Goal: Information Seeking & Learning: Learn about a topic

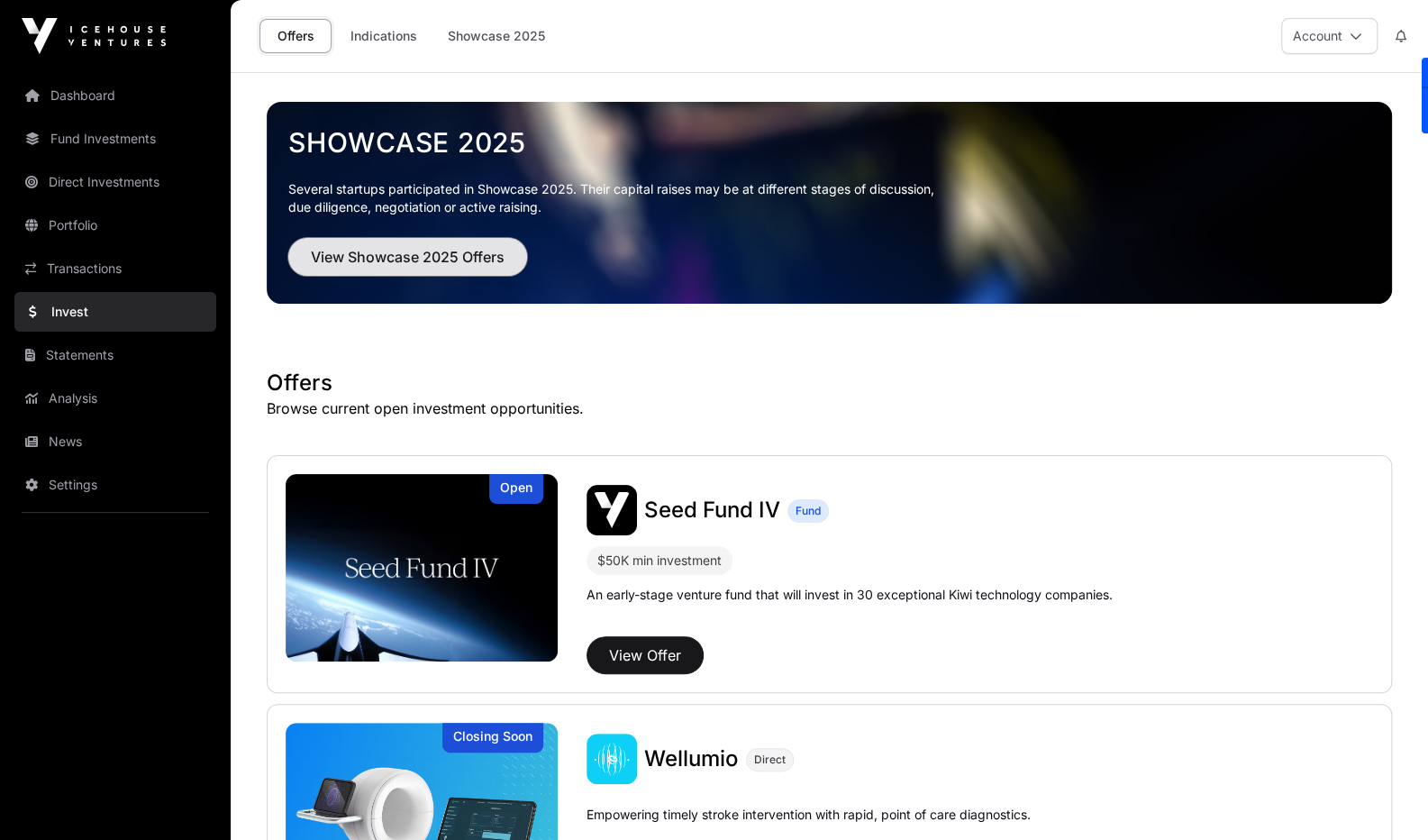
click at [419, 257] on span "View Showcase 2025 Offers" at bounding box center [408, 257] width 194 height 22
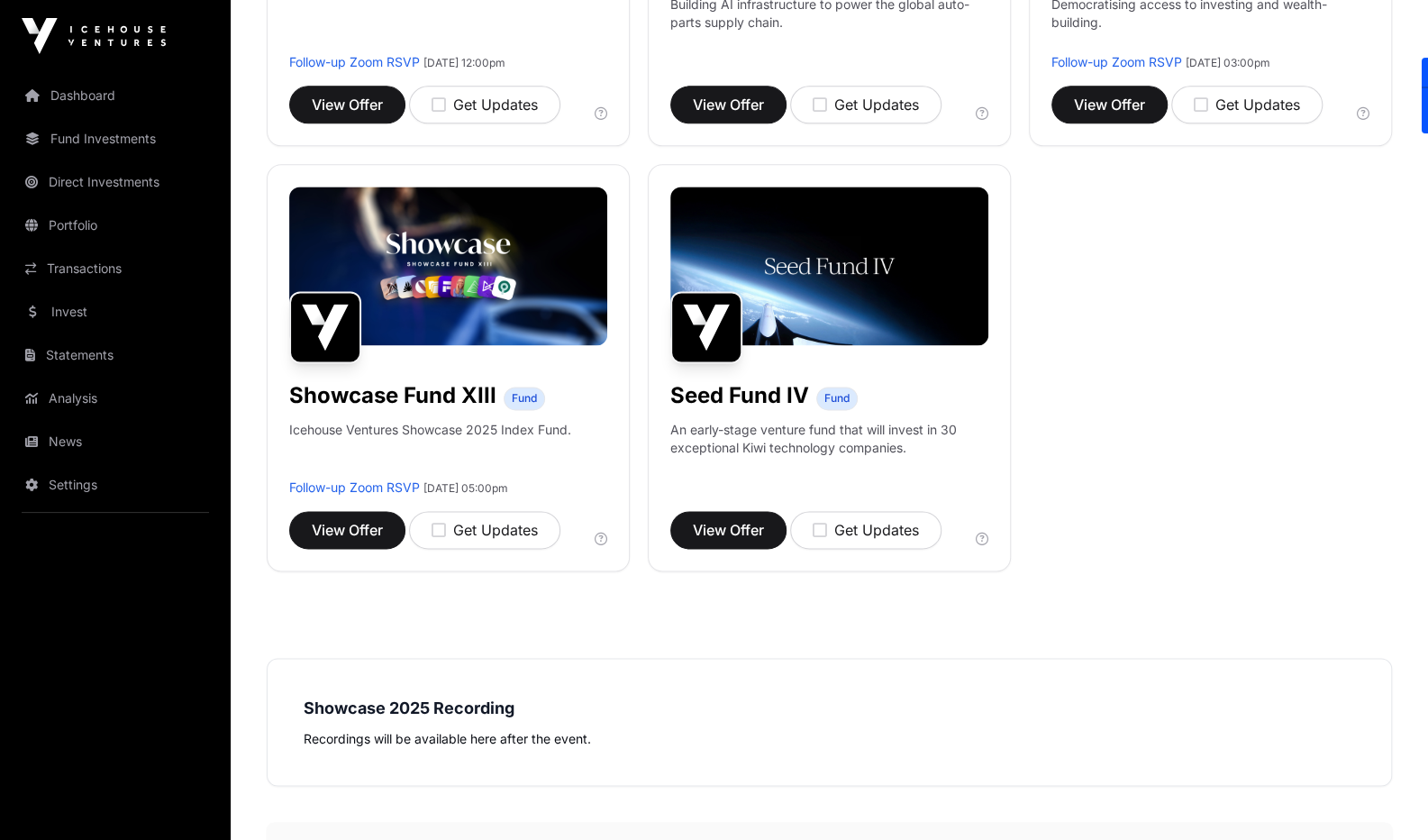
scroll to position [1449, 0]
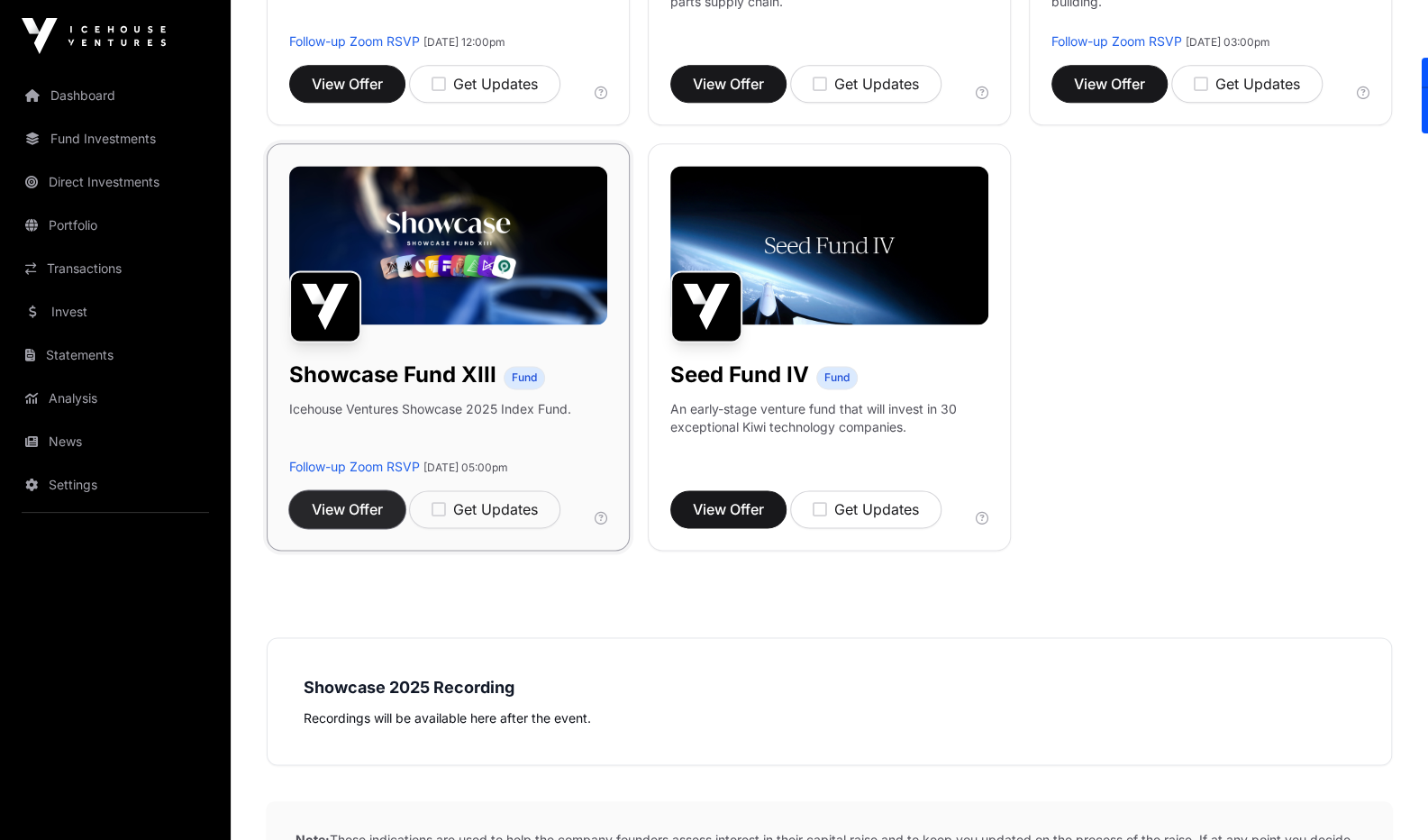
click at [338, 498] on span "View Offer" at bounding box center [347, 509] width 71 height 22
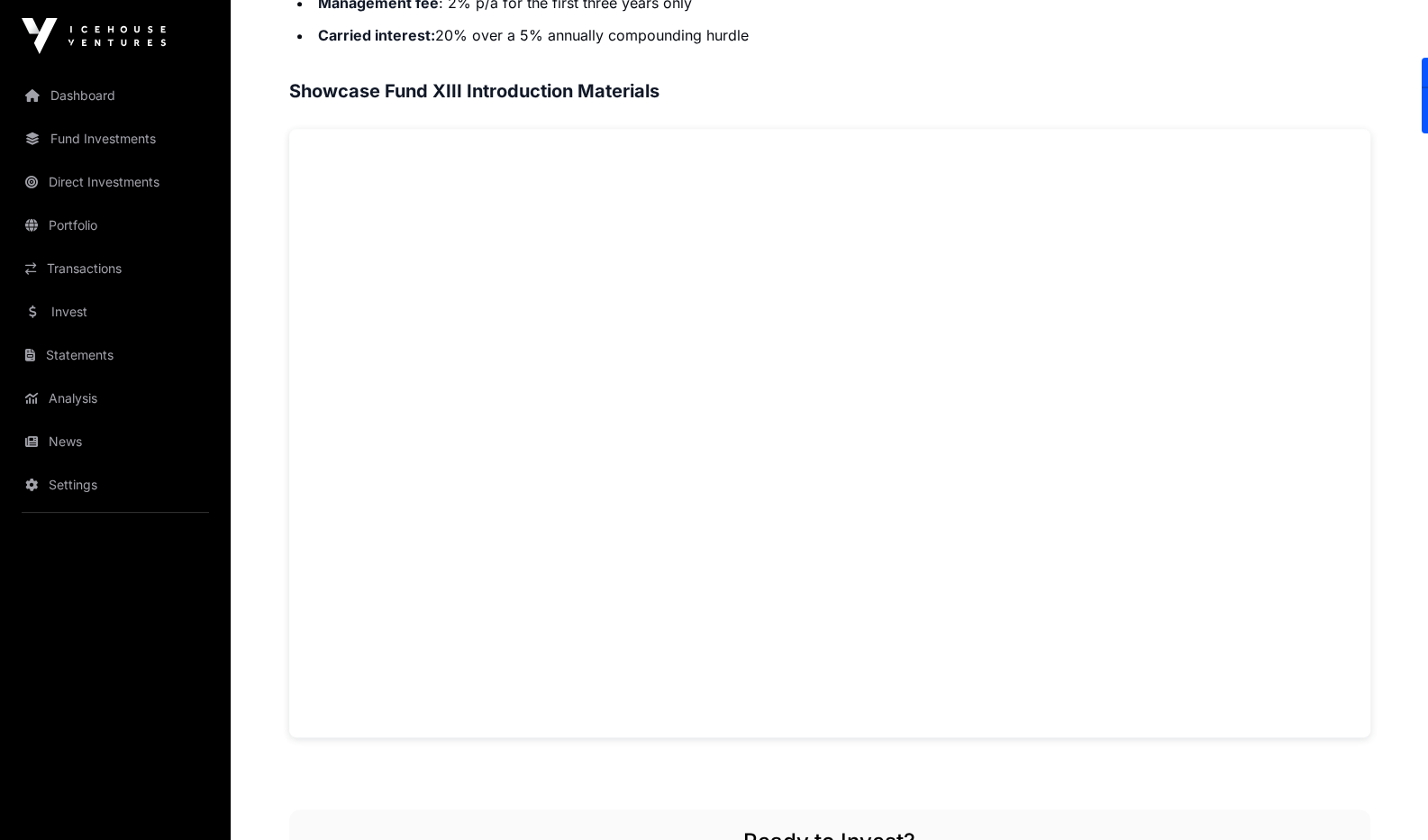
scroll to position [1117, 0]
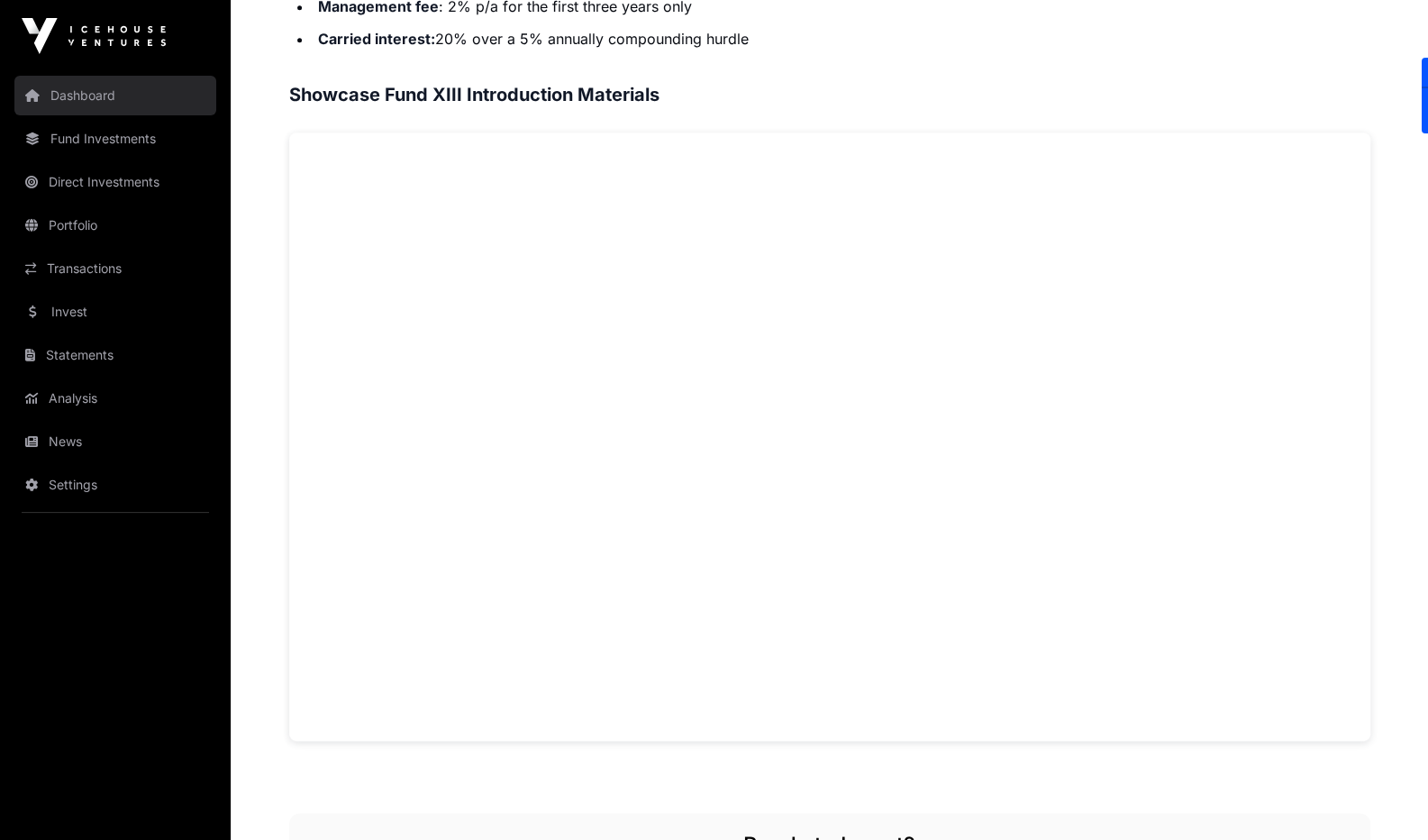
click at [68, 99] on link "Dashboard" at bounding box center [115, 95] width 201 height 40
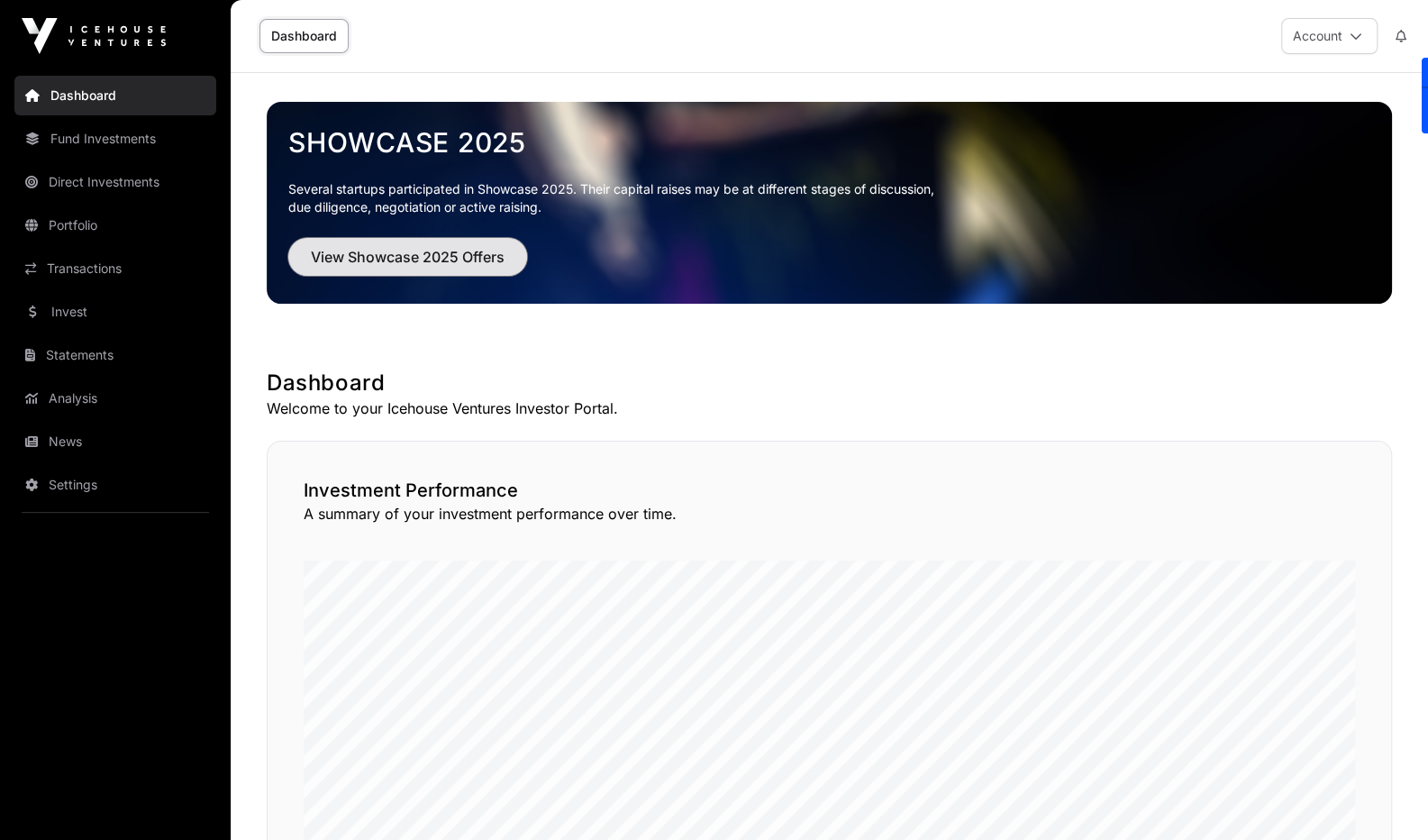
click at [416, 253] on span "View Showcase 2025 Offers" at bounding box center [408, 257] width 194 height 22
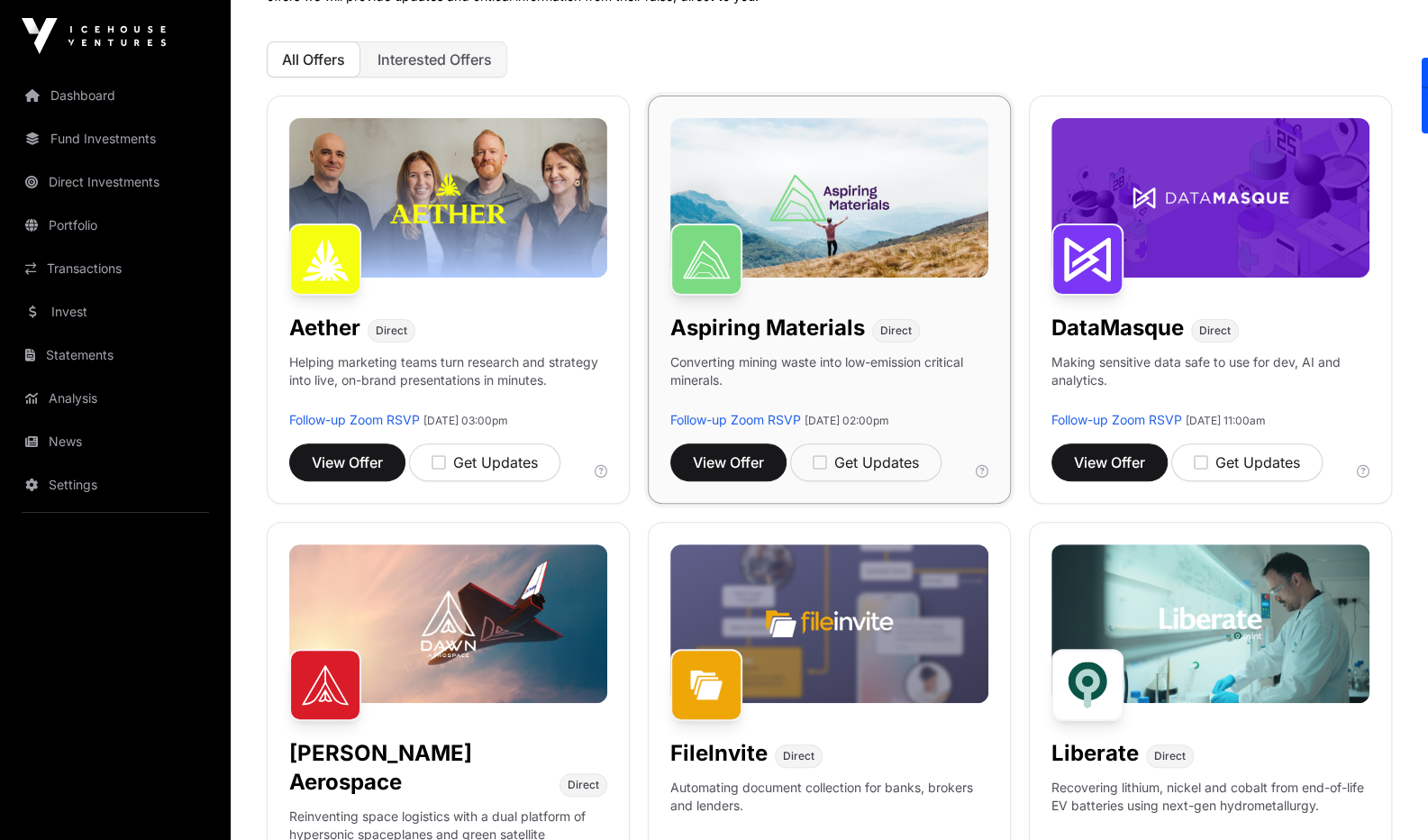
scroll to position [191, 0]
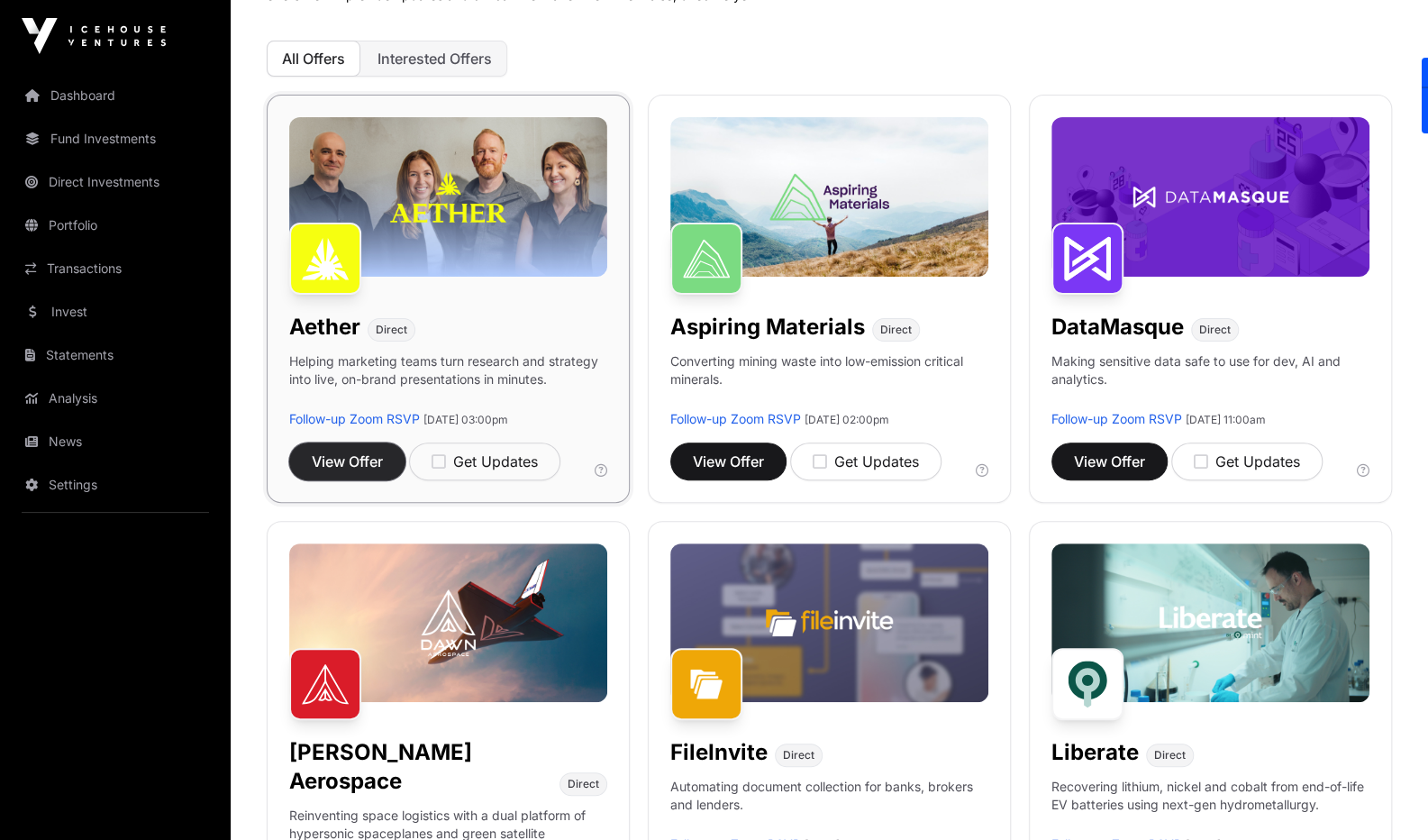
click at [349, 455] on span "View Offer" at bounding box center [347, 462] width 71 height 22
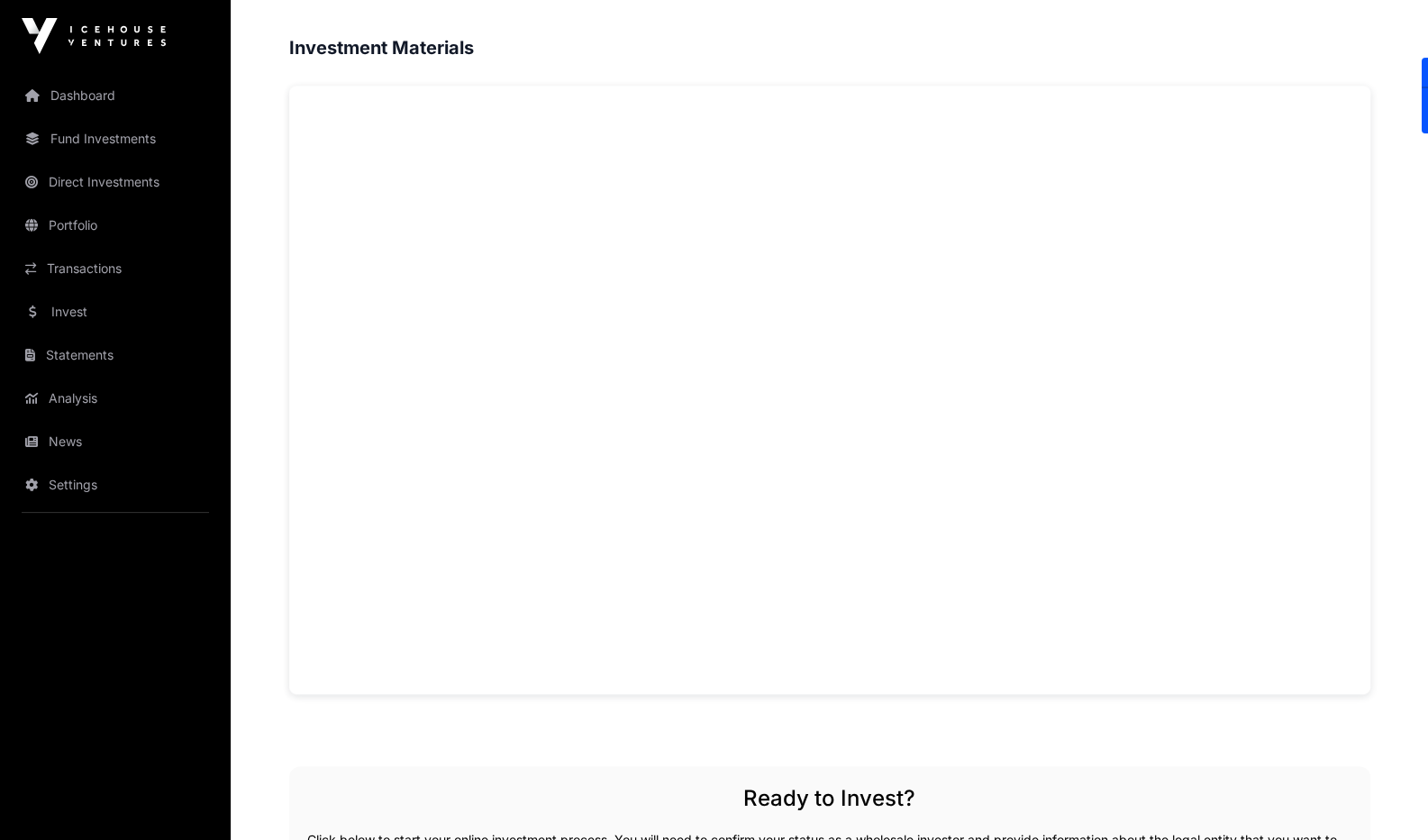
scroll to position [1267, 0]
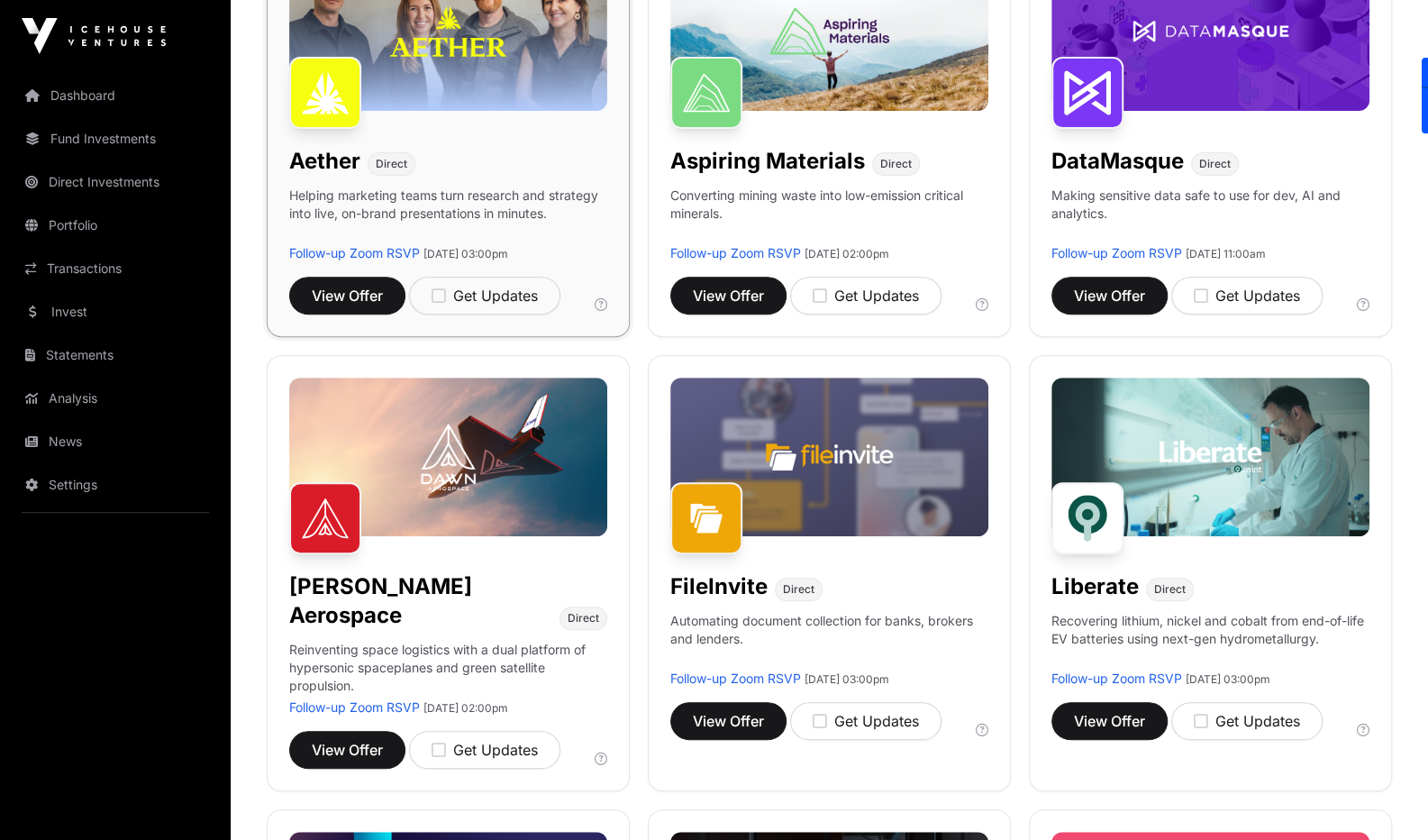
scroll to position [308, 0]
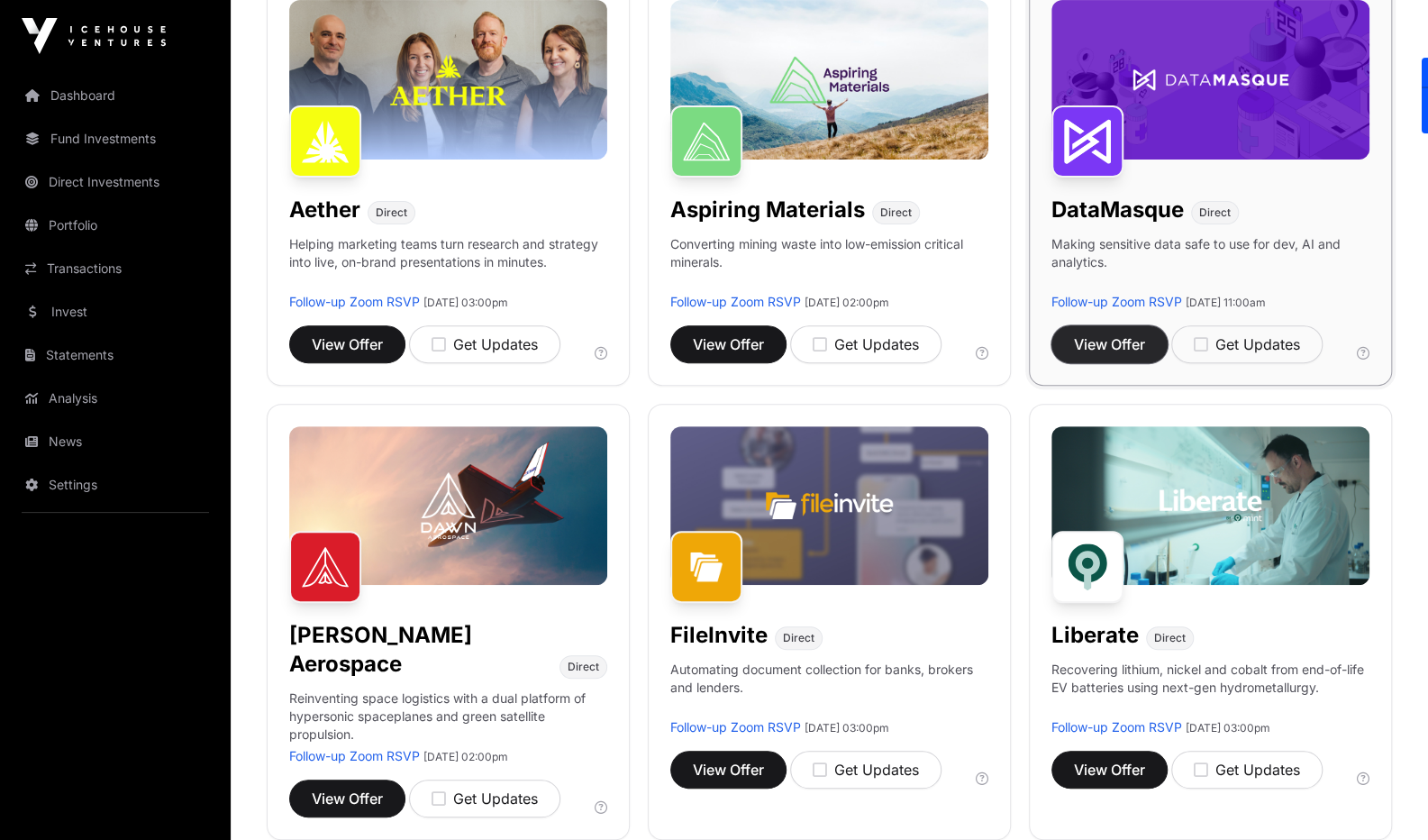
click at [1107, 355] on button "View Offer" at bounding box center [1110, 344] width 116 height 38
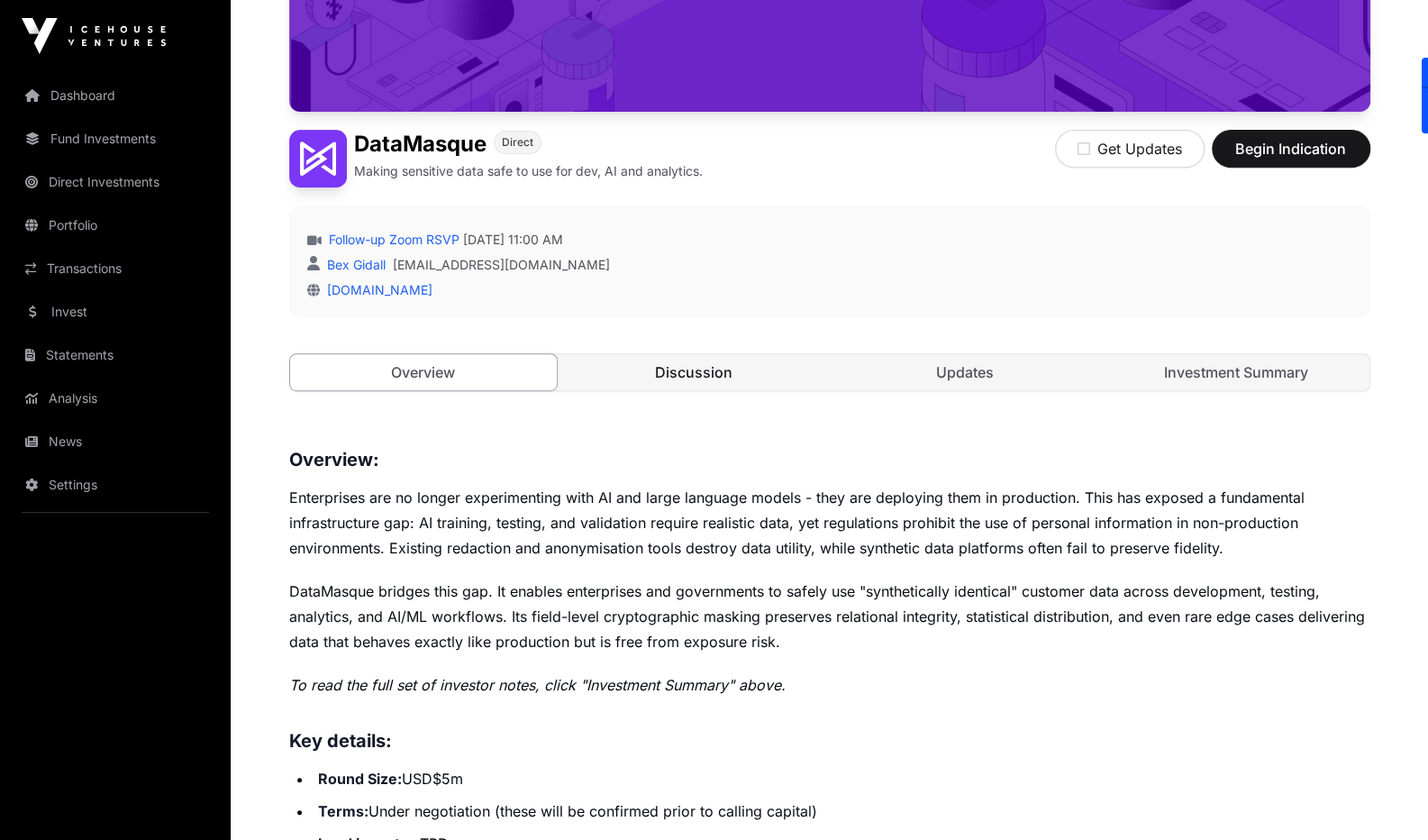
scroll to position [372, 0]
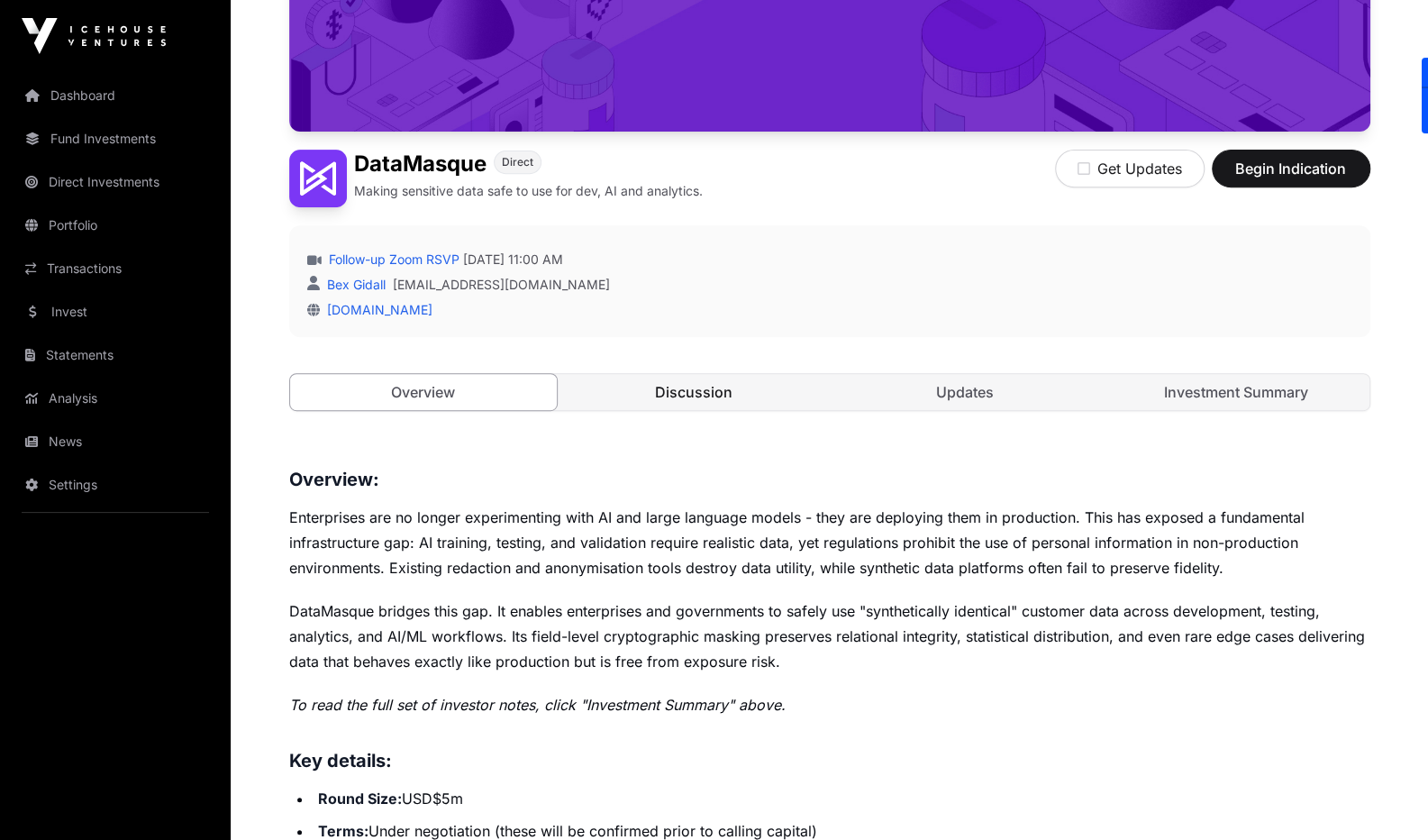
click at [721, 385] on link "Discussion" at bounding box center [694, 392] width 268 height 36
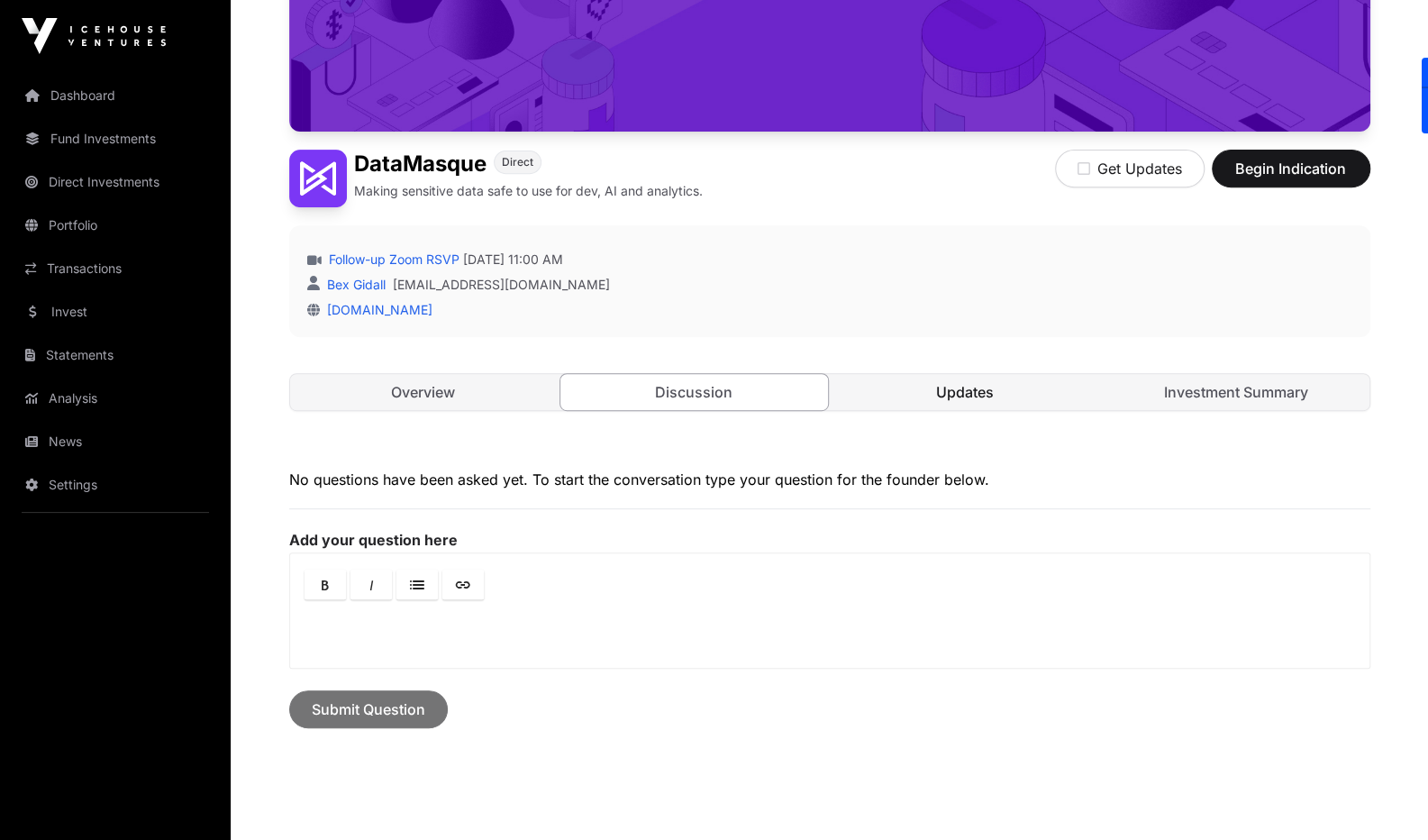
click at [910, 397] on link "Updates" at bounding box center [965, 392] width 268 height 36
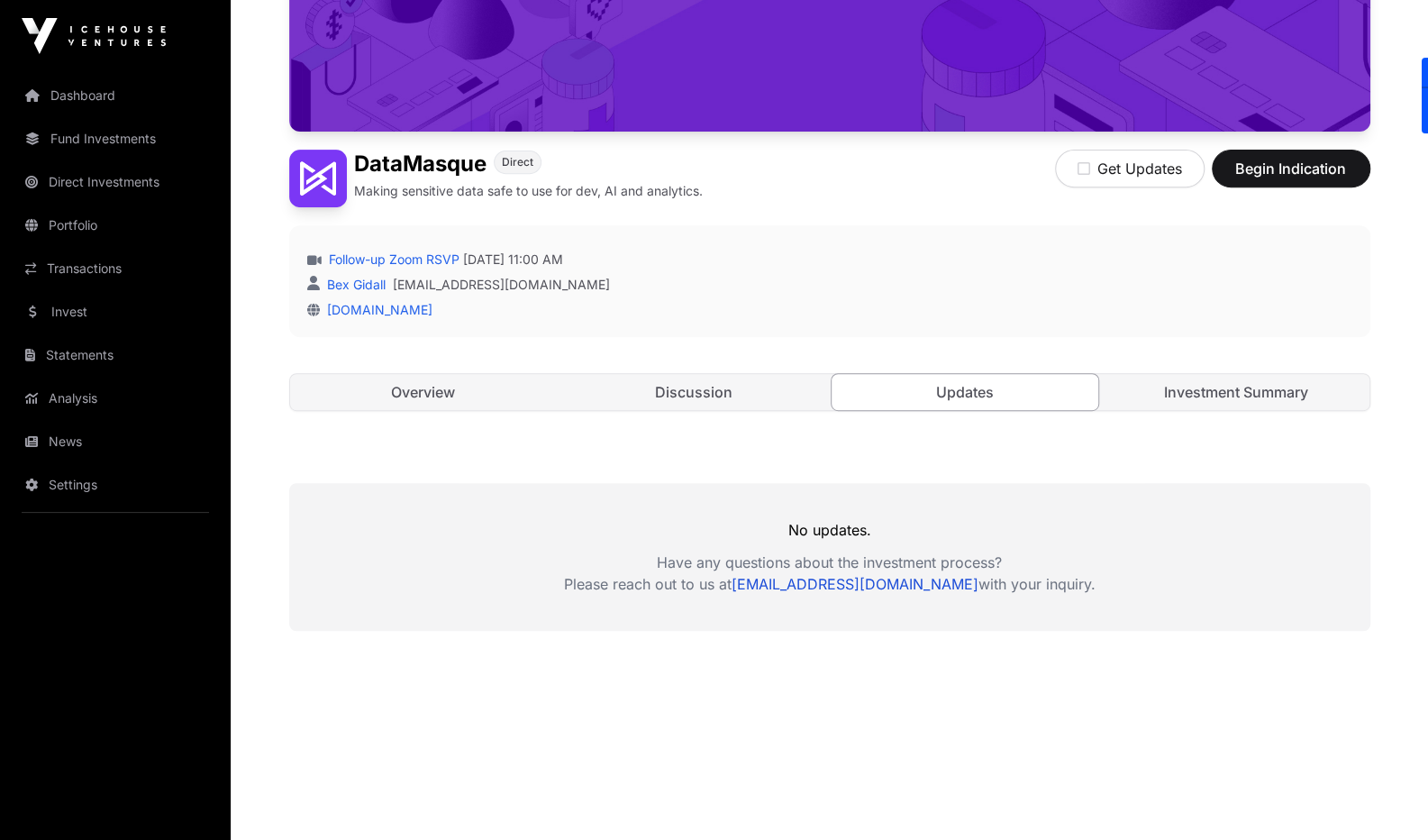
click at [1100, 409] on div "Open DataMasque Direct Making sensitive data safe to use for dev, AI and analyt…" at bounding box center [830, 116] width 1081 height 661
click at [1139, 396] on link "Investment Summary" at bounding box center [1236, 392] width 268 height 36
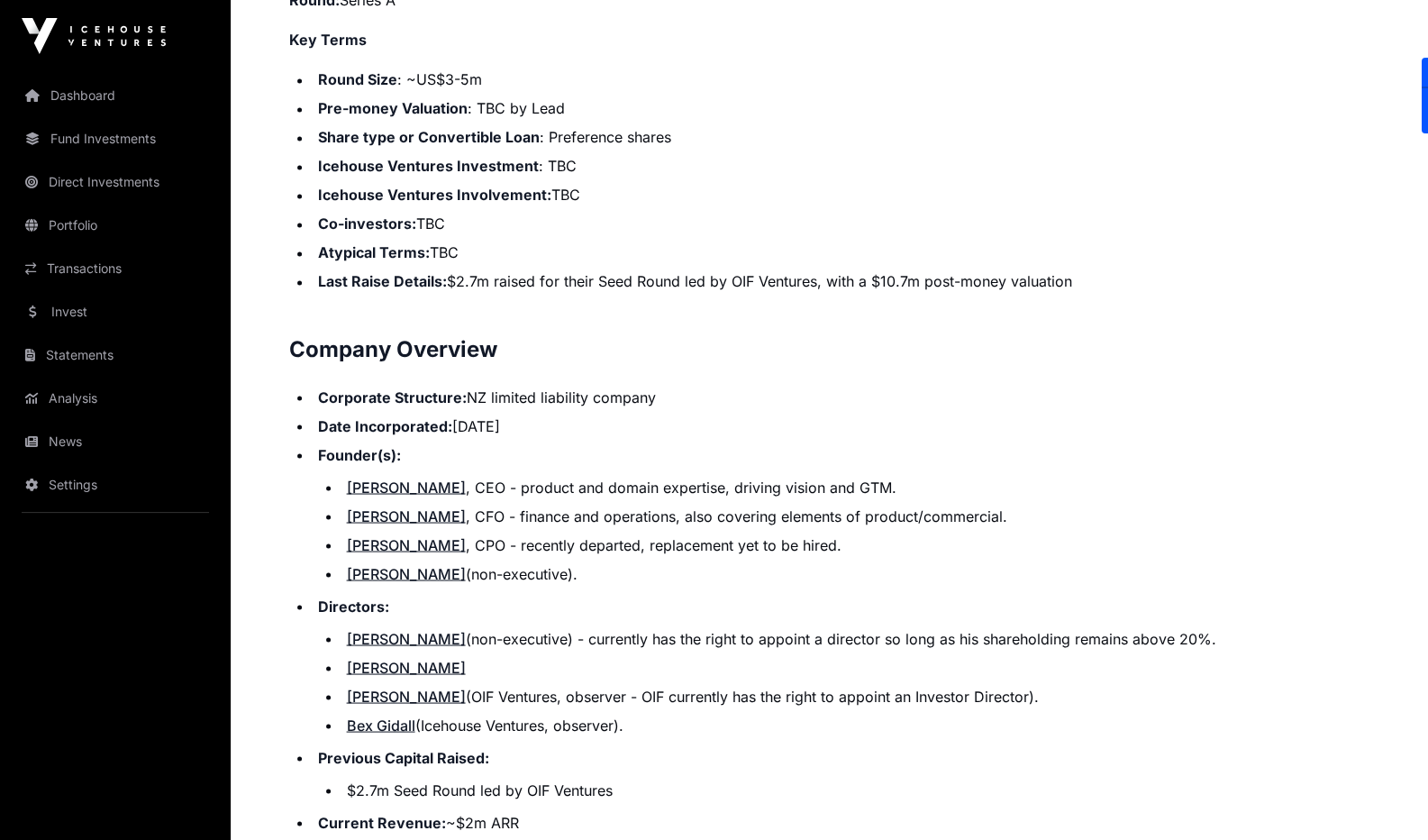
scroll to position [1846, 0]
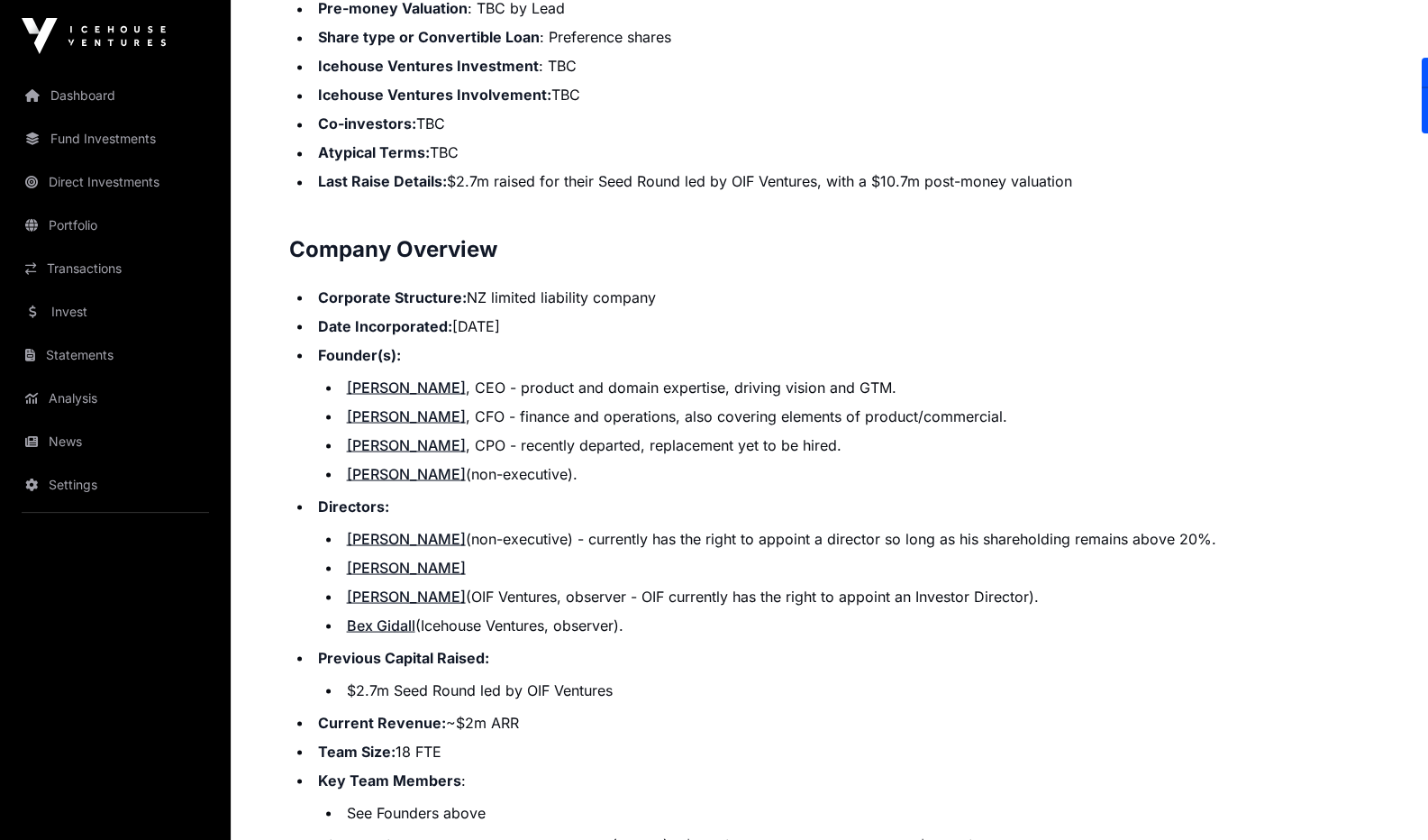
click at [975, 428] on ul "[PERSON_NAME] , CEO - product and domain expertise, driving vision and GTM. [PE…" at bounding box center [845, 429] width 1052 height 108
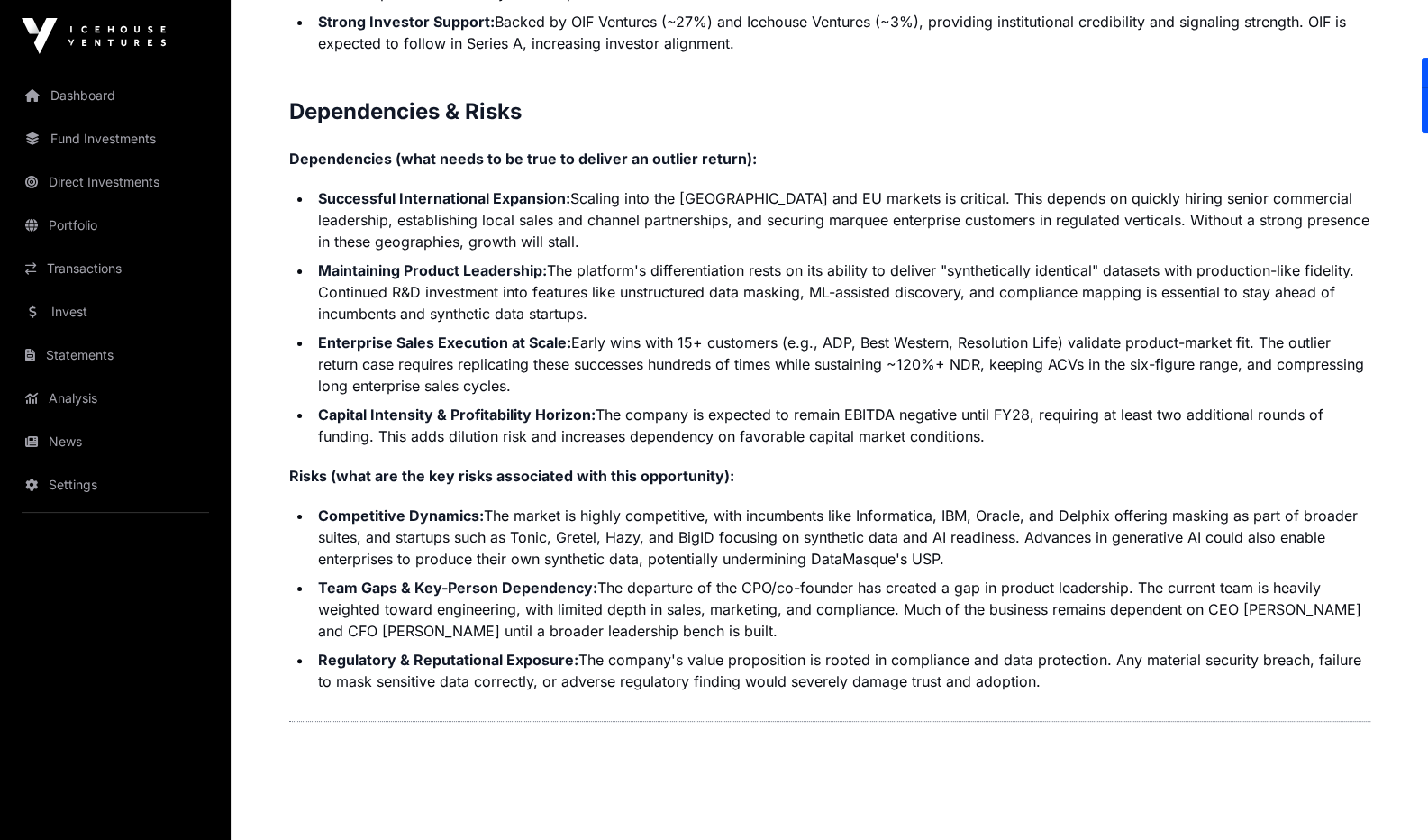
scroll to position [4215, 0]
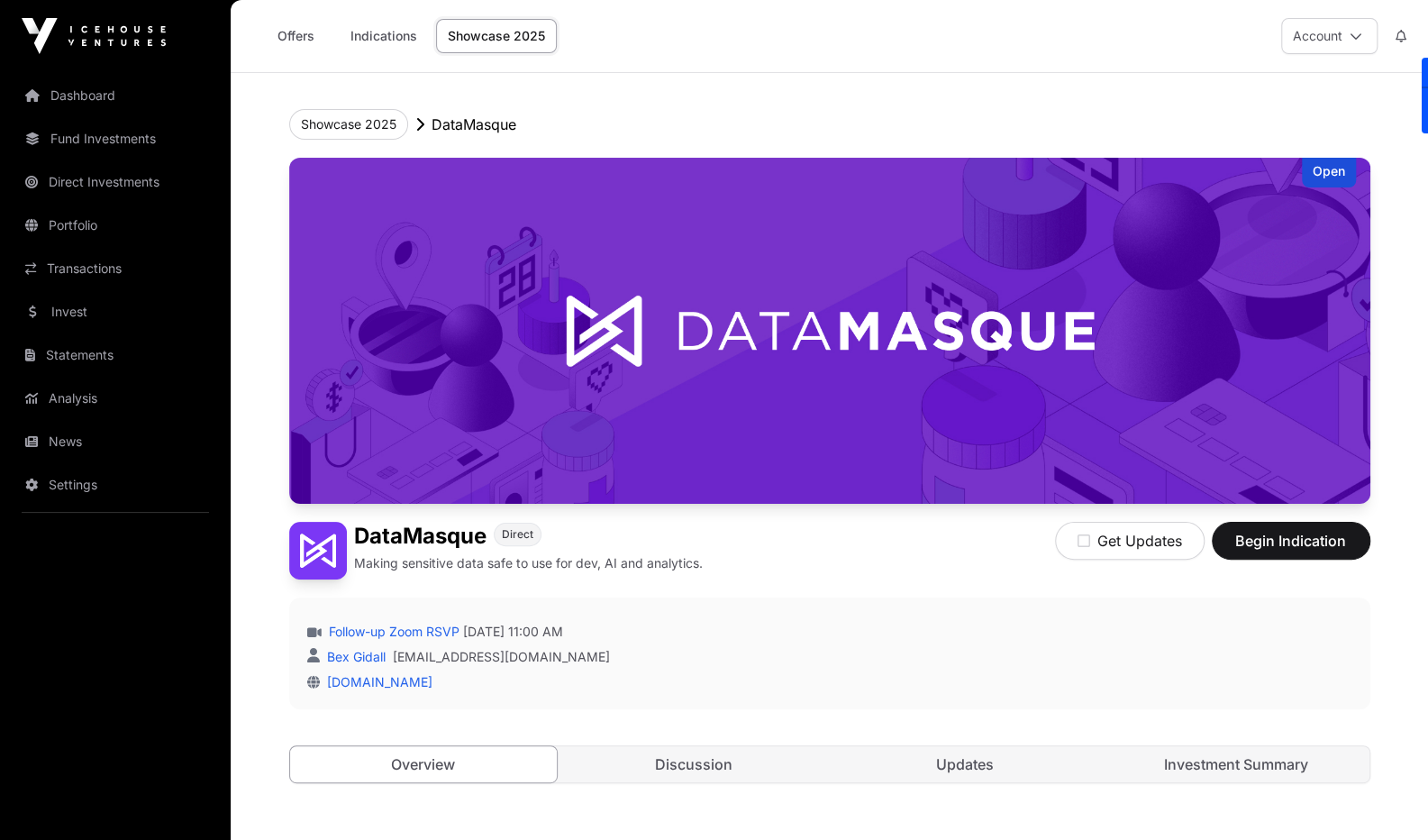
scroll to position [372, 0]
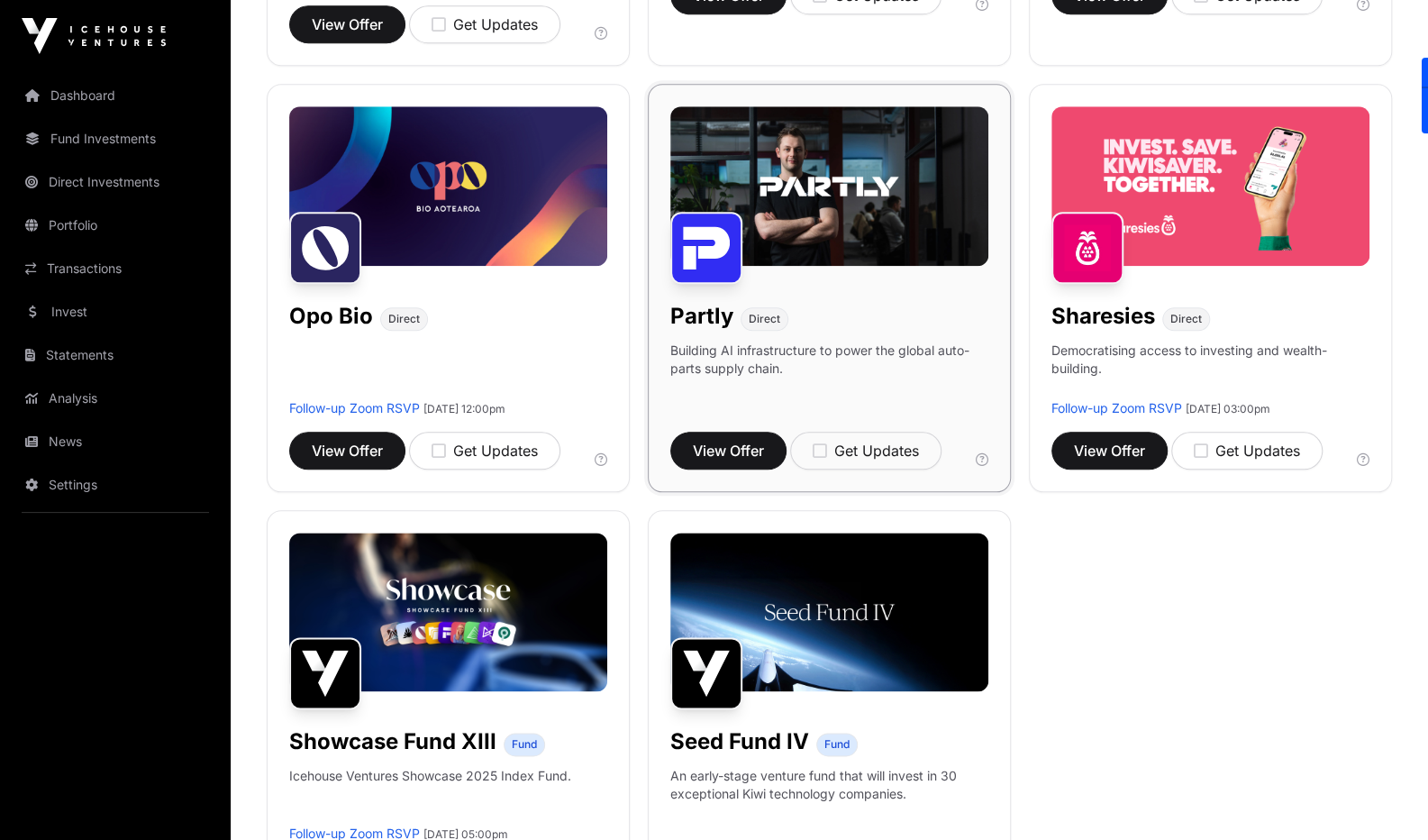
scroll to position [1134, 0]
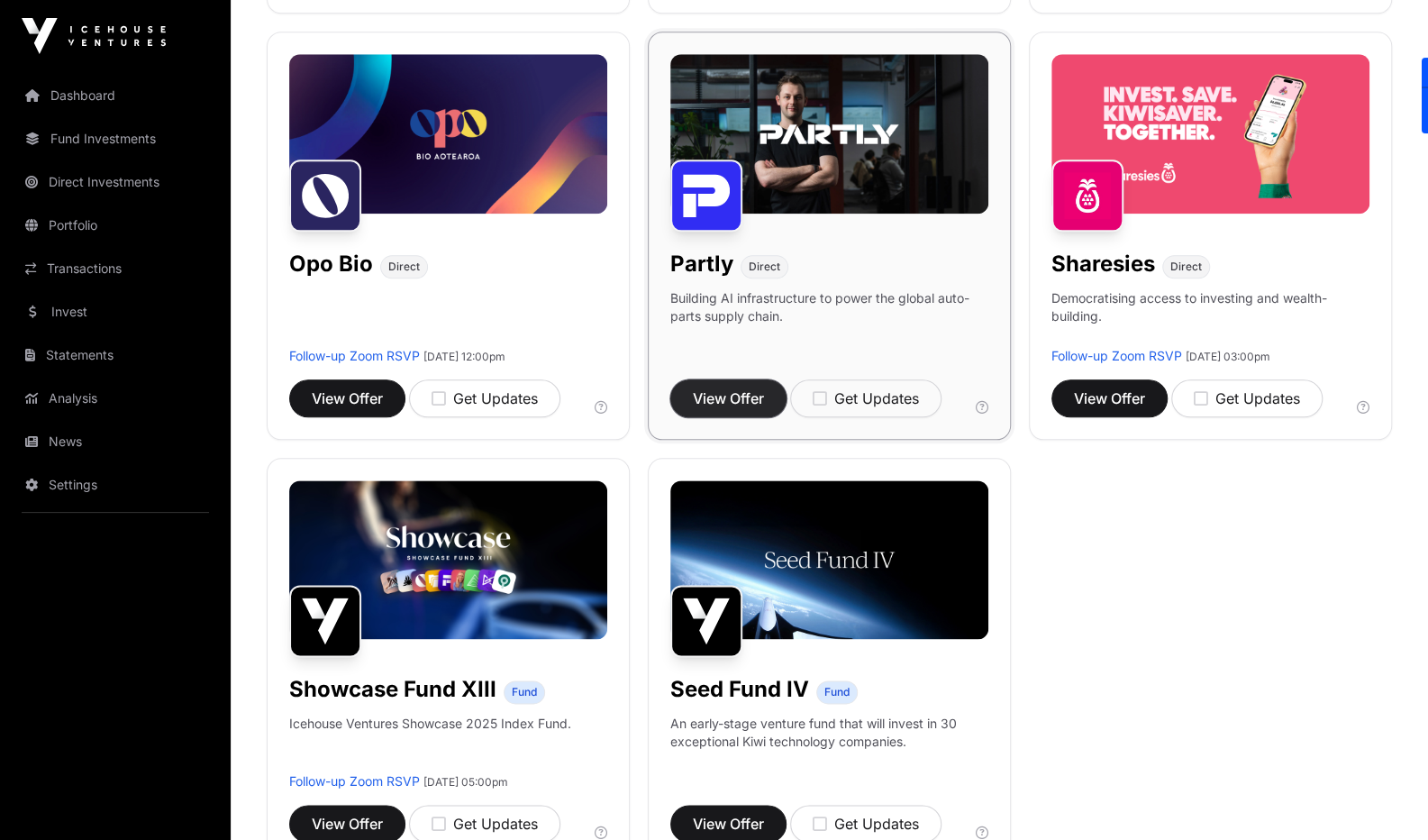
click at [738, 387] on span "View Offer" at bounding box center [729, 398] width 71 height 22
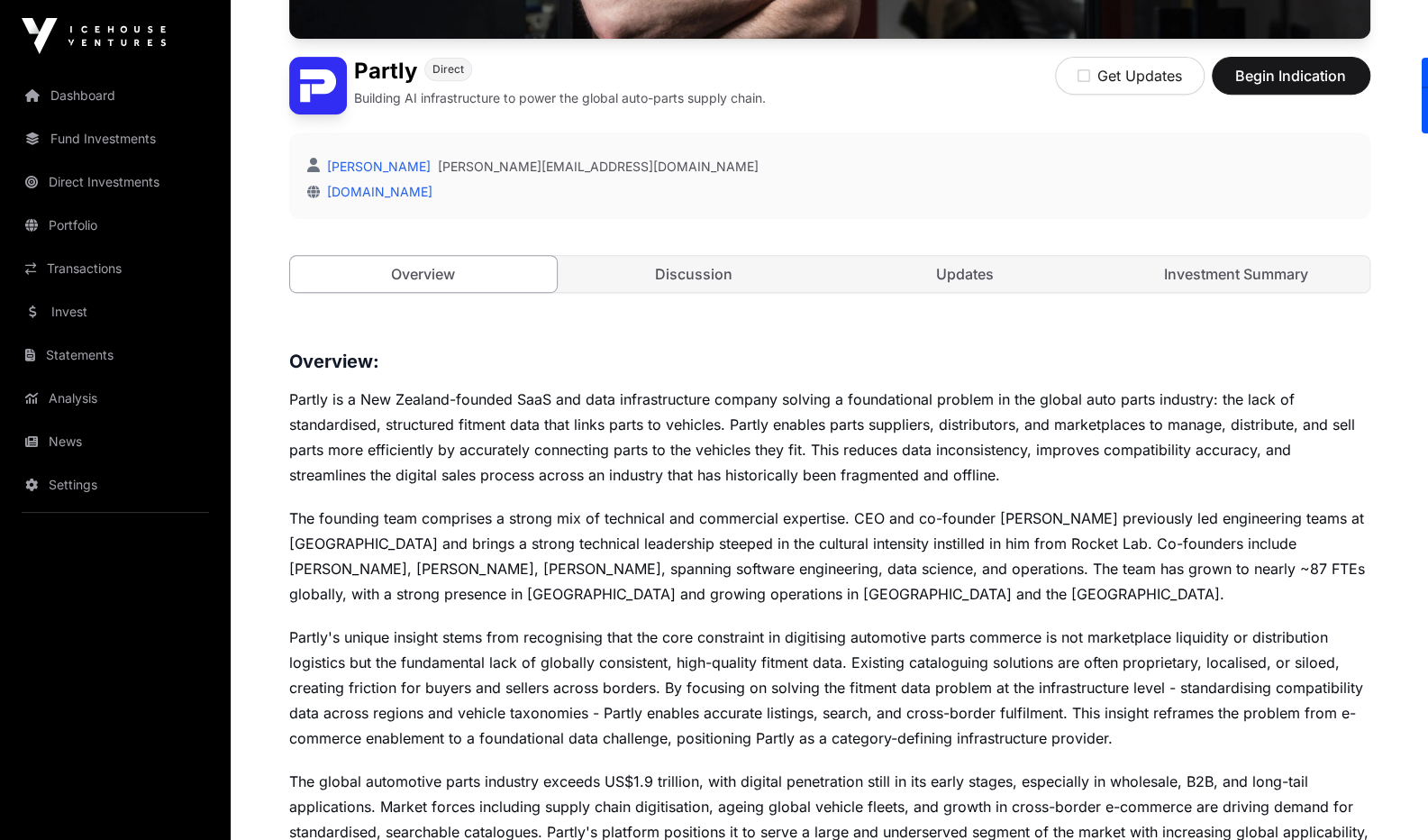
scroll to position [464, 0]
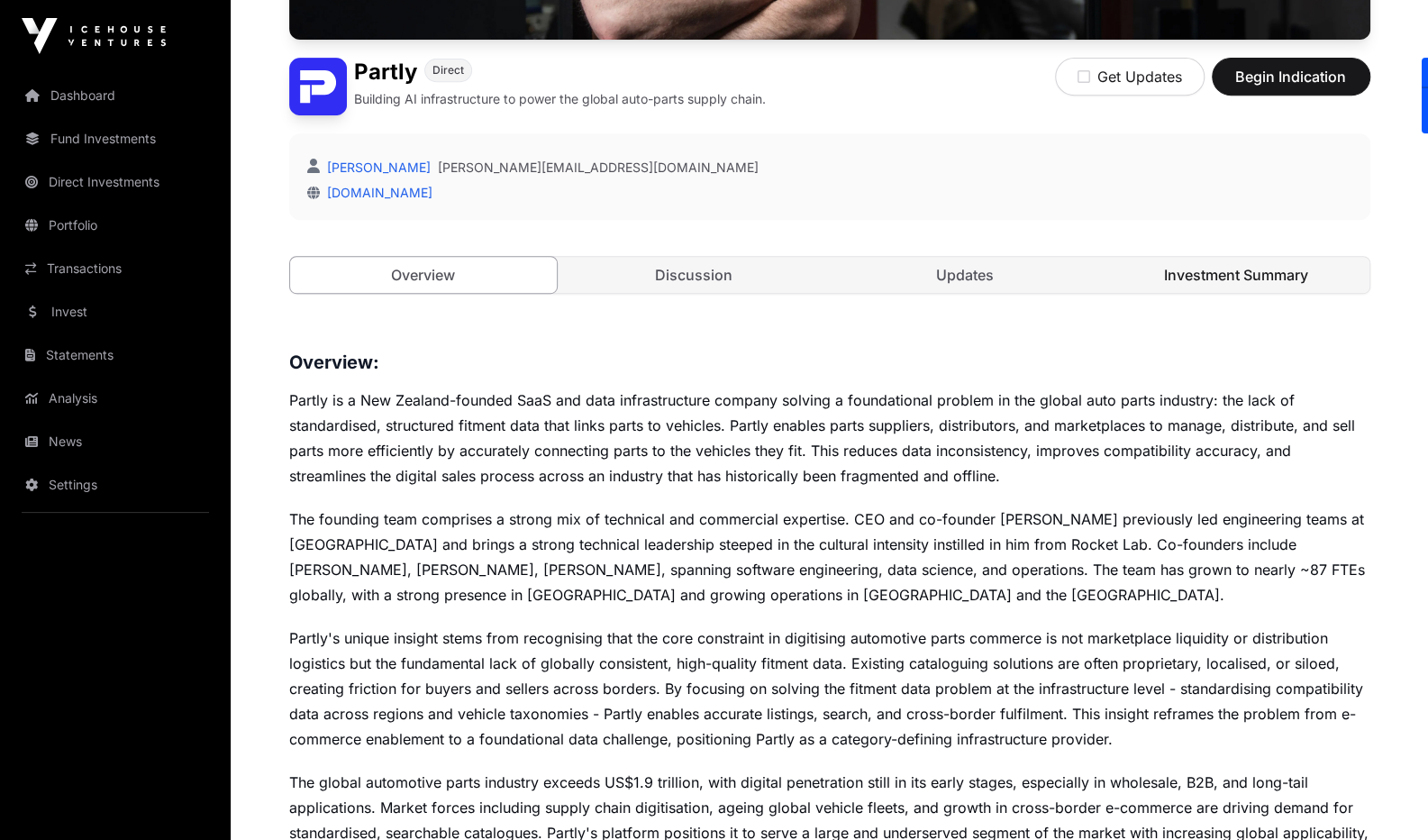
click at [1198, 270] on link "Investment Summary" at bounding box center [1236, 275] width 268 height 36
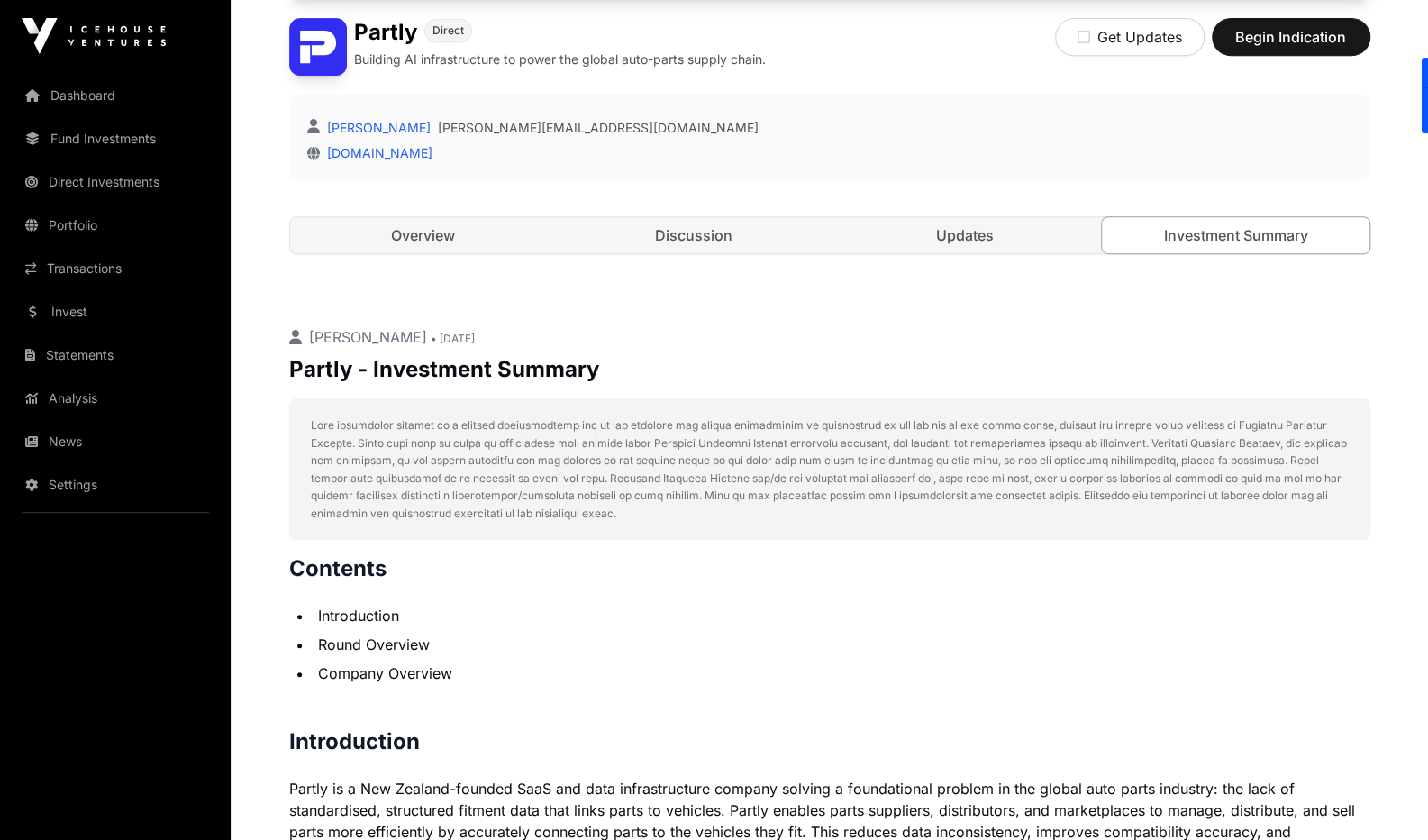
scroll to position [498, 0]
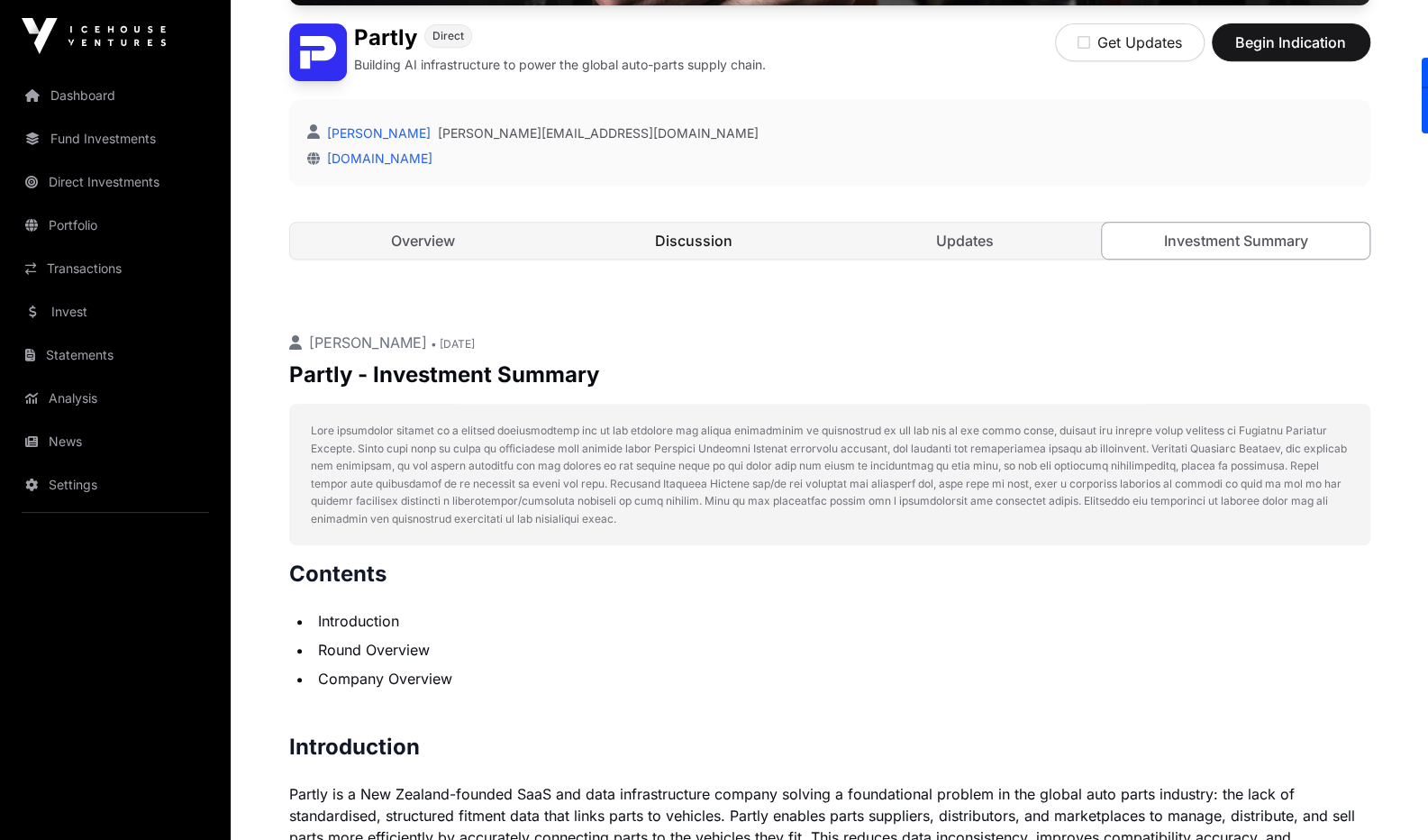
click at [664, 245] on link "Discussion" at bounding box center [694, 240] width 268 height 36
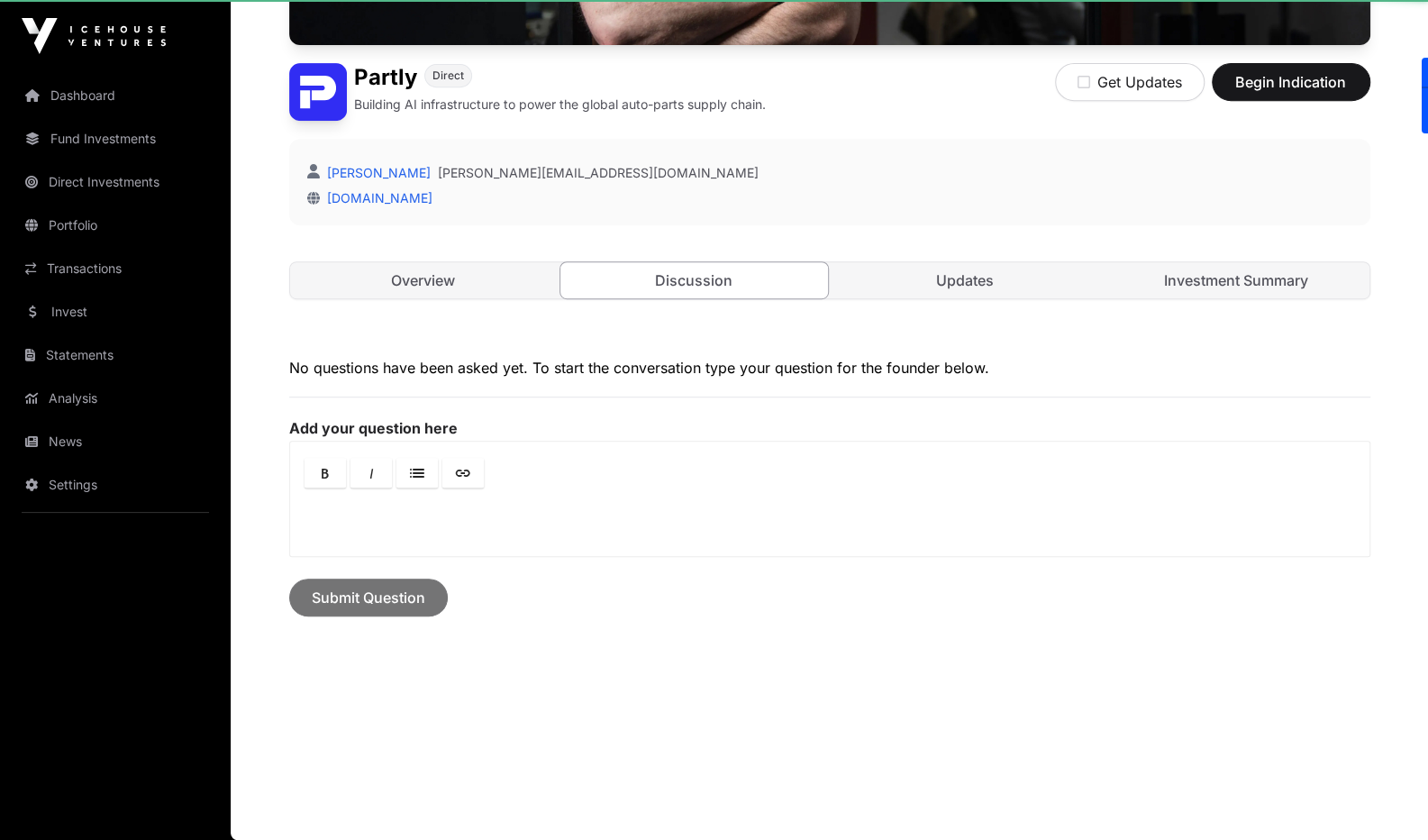
scroll to position [454, 0]
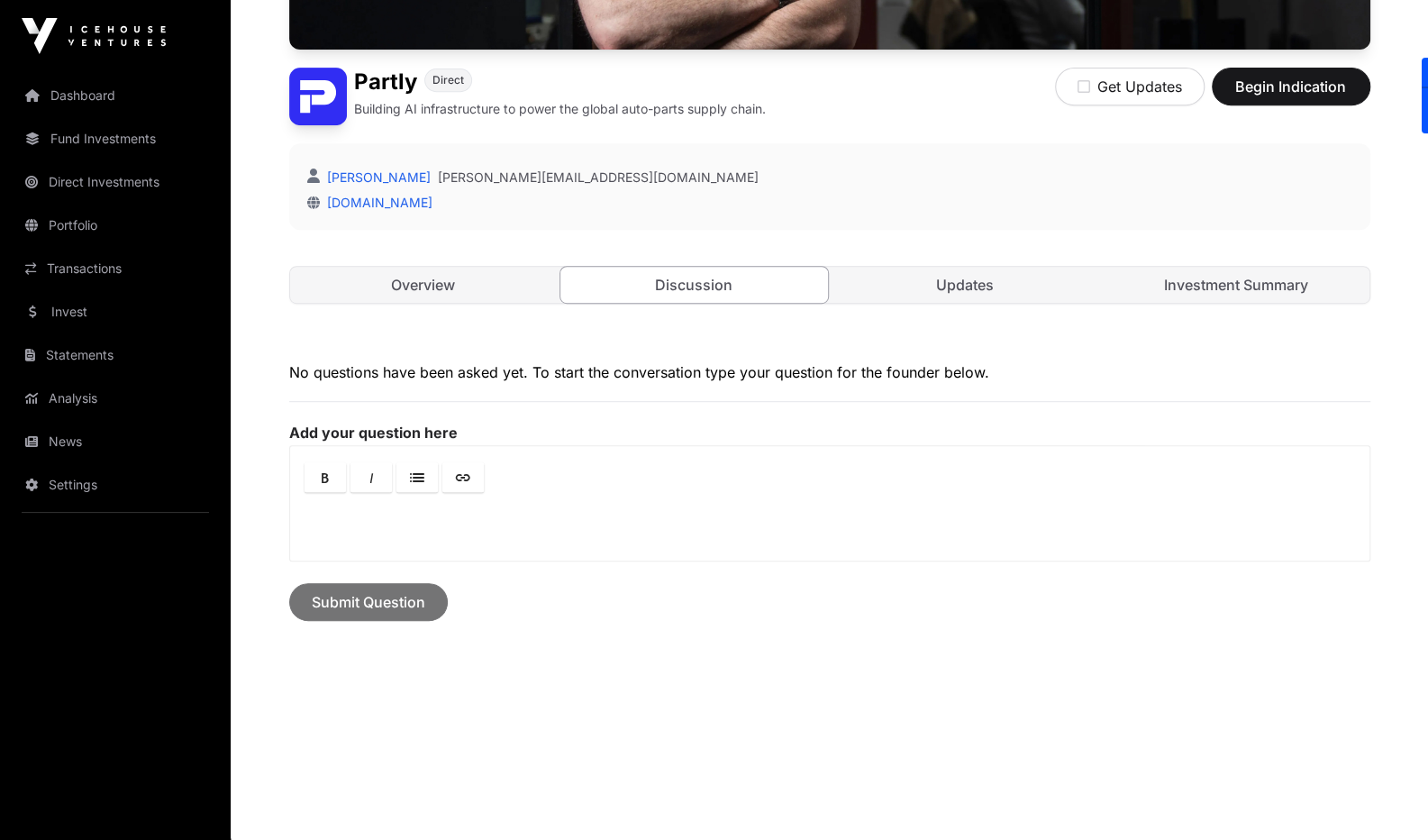
click at [521, 302] on div "Open Partly Direct Building AI infrastructure to power the global auto-parts su…" at bounding box center [830, 21] width 1081 height 636
click at [477, 274] on link "Overview" at bounding box center [424, 285] width 268 height 36
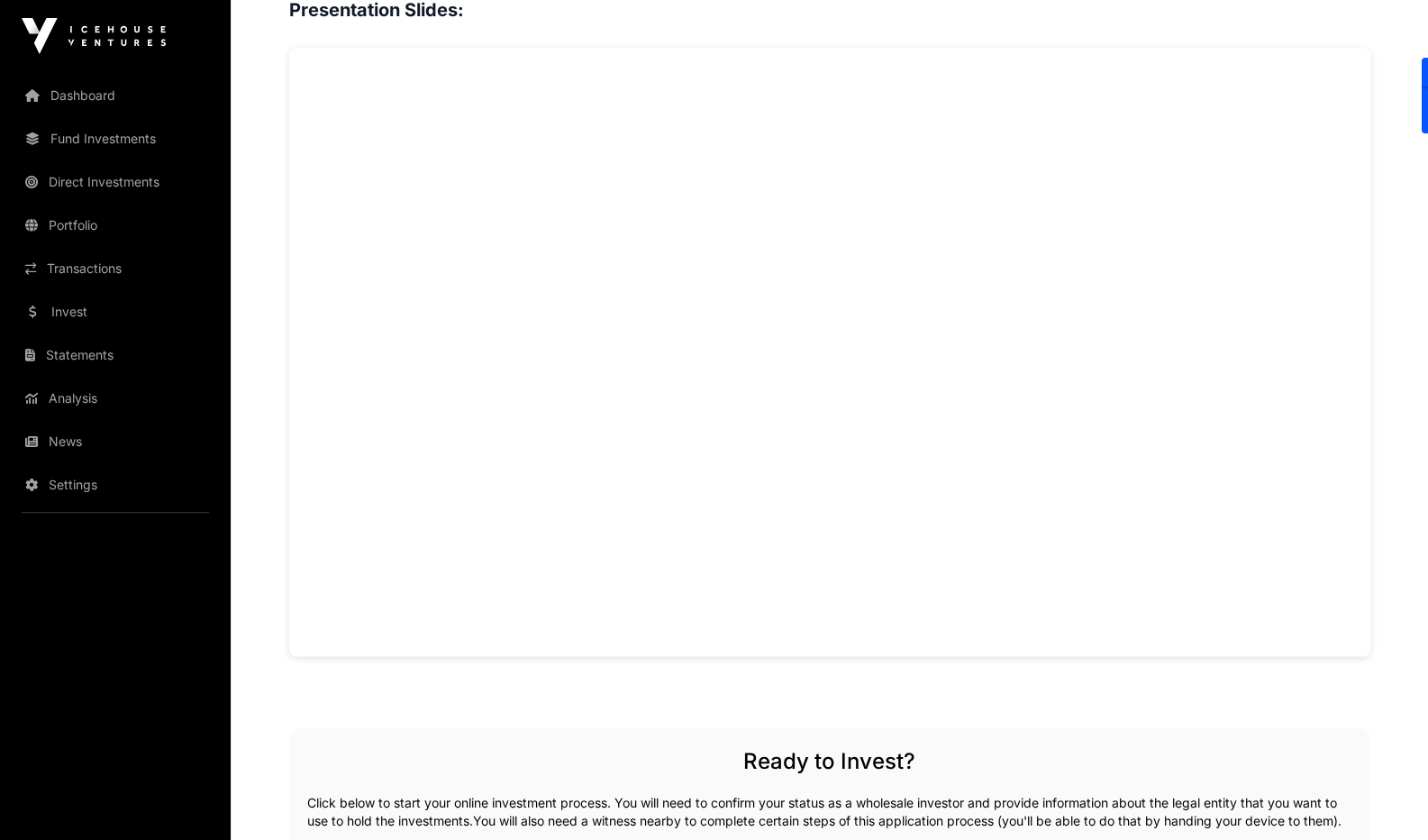
scroll to position [1528, 0]
